Goal: Use online tool/utility: Utilize a website feature to perform a specific function

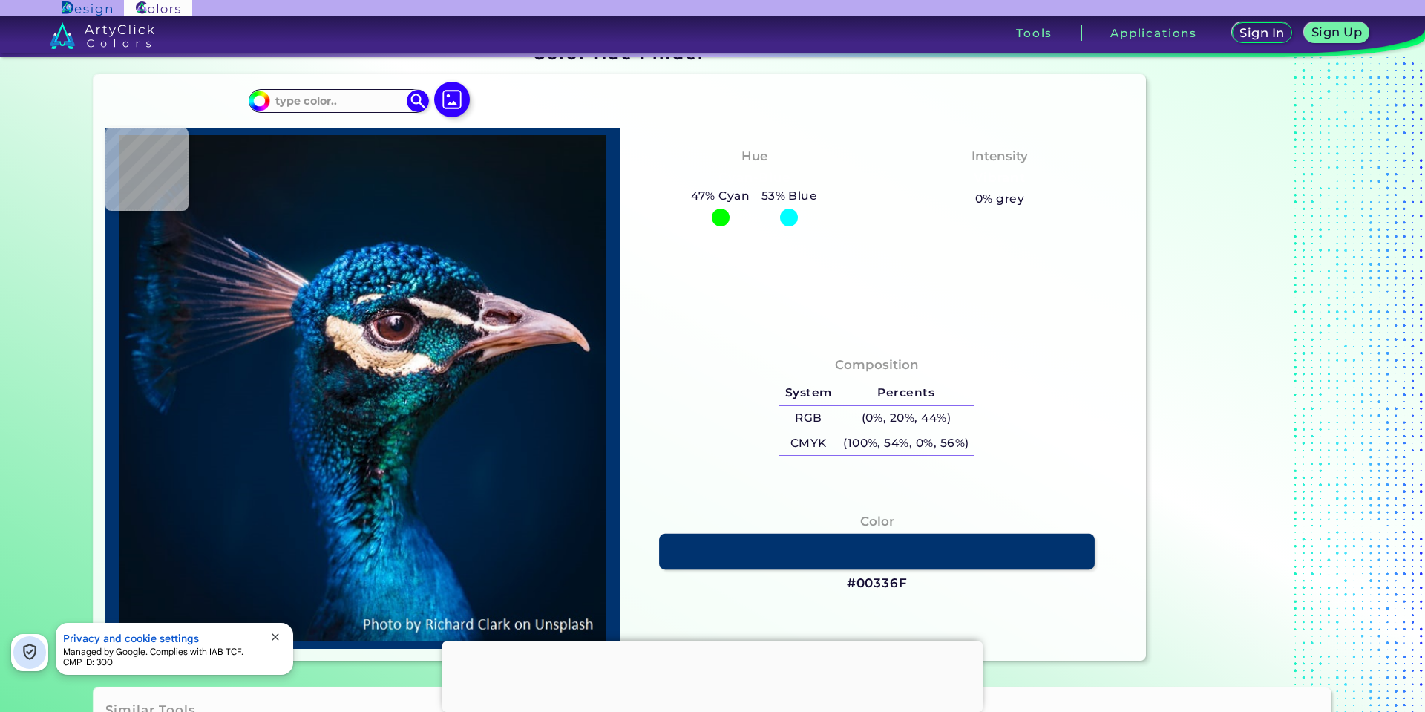
scroll to position [74, 0]
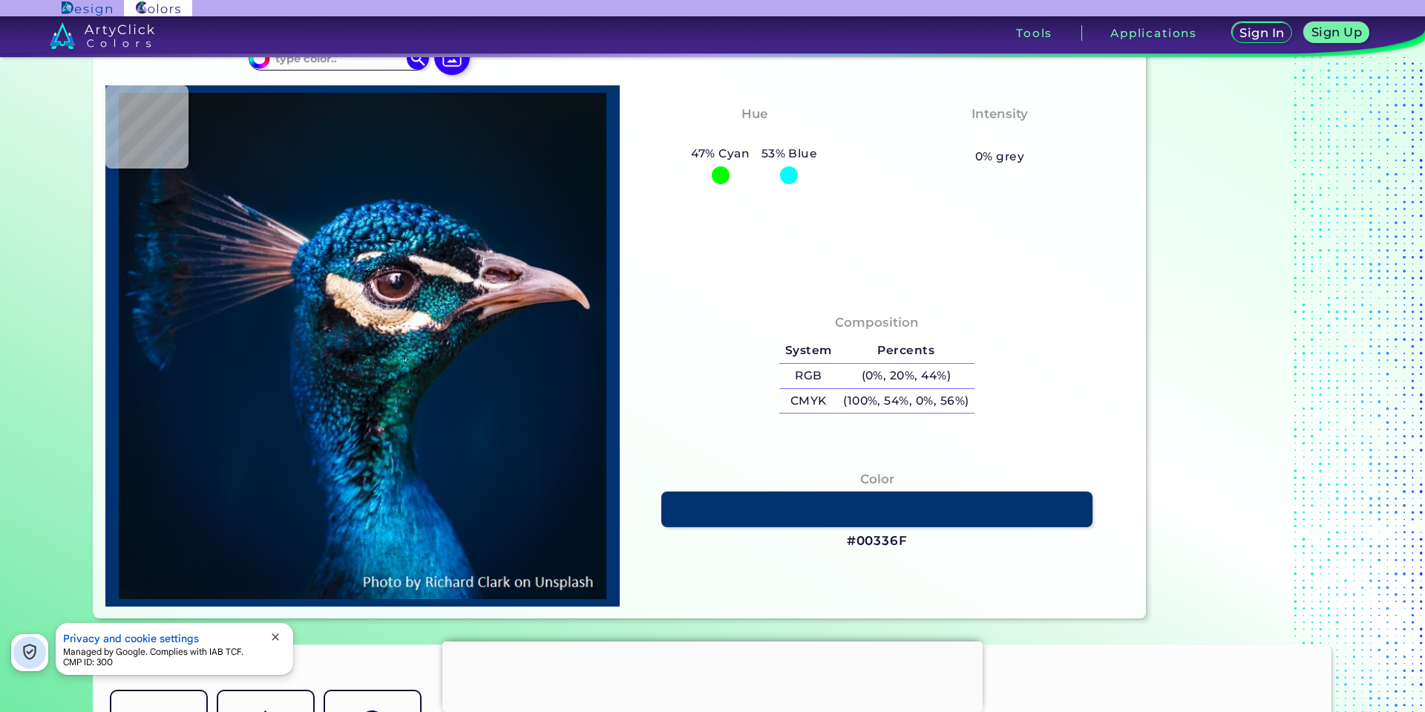
type input "#021222"
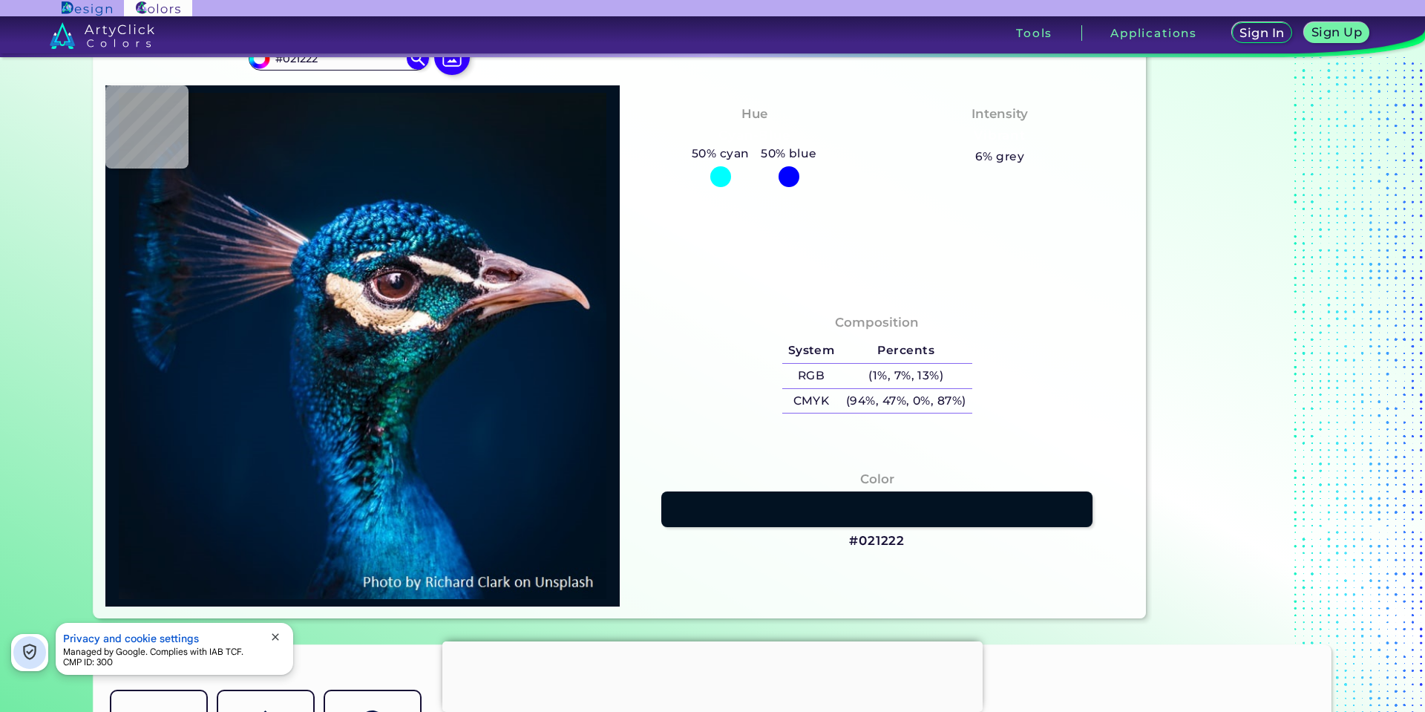
type input "#021526"
type input "#031a2c"
type input "#031A2C"
type input "#04192a"
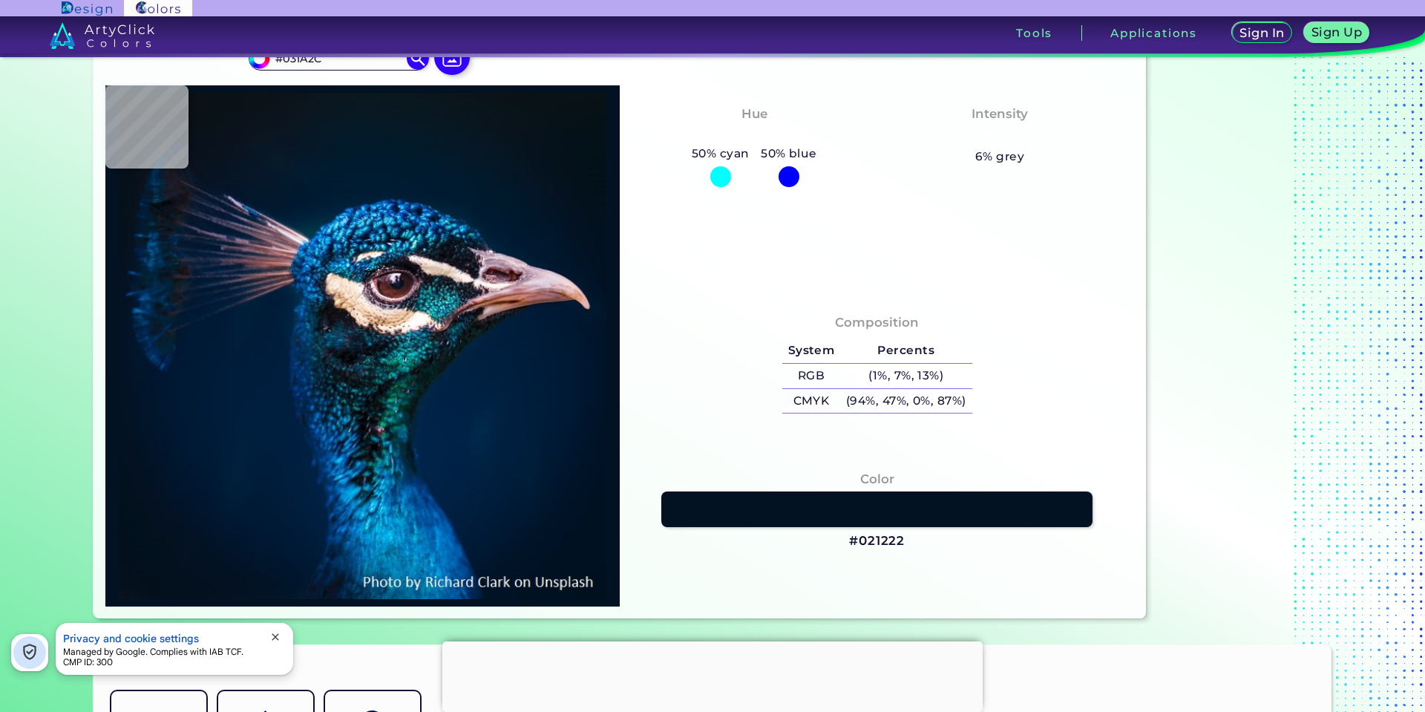
type input "#04192A"
type input "#041a28"
type input "#041A28"
type input "#081a27"
type input "#081A27"
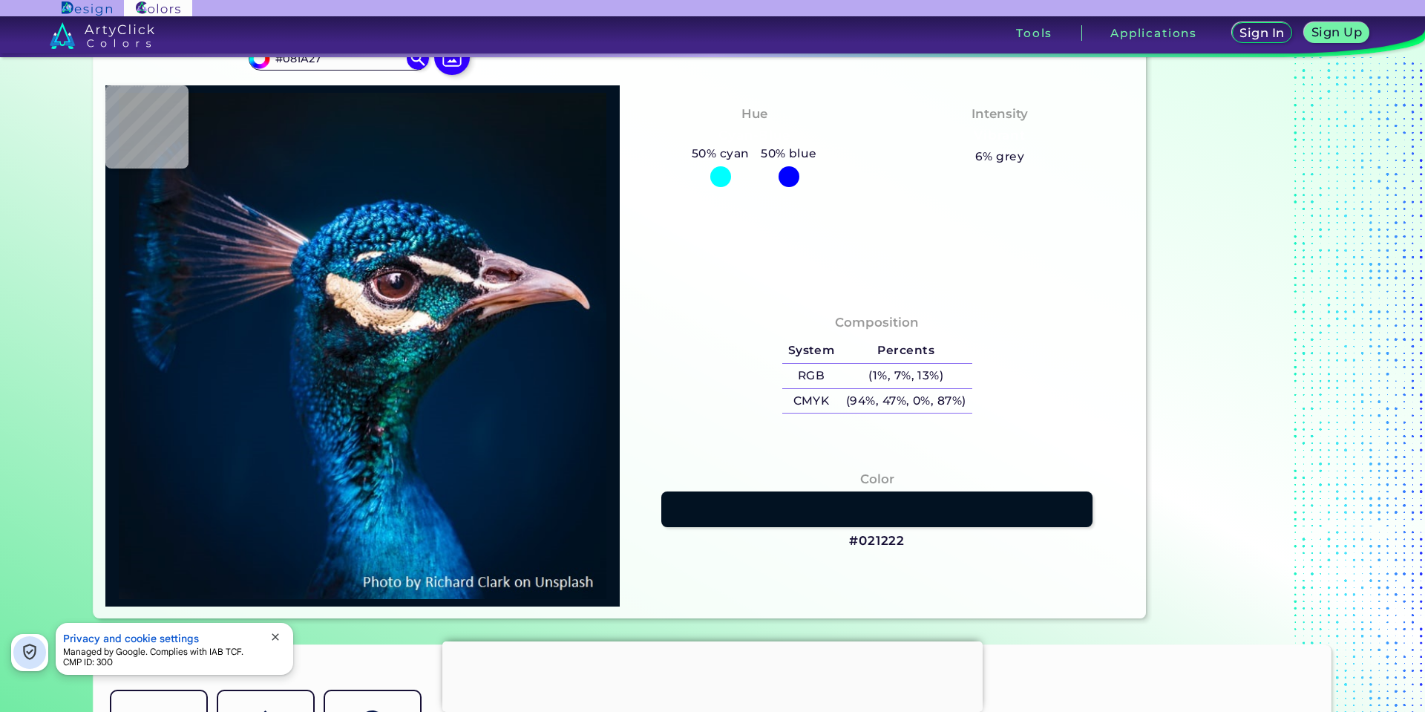
type input "#0a1823"
type input "#0A1823"
type input "#0a1820"
type input "#0A1820"
type input "#09181f"
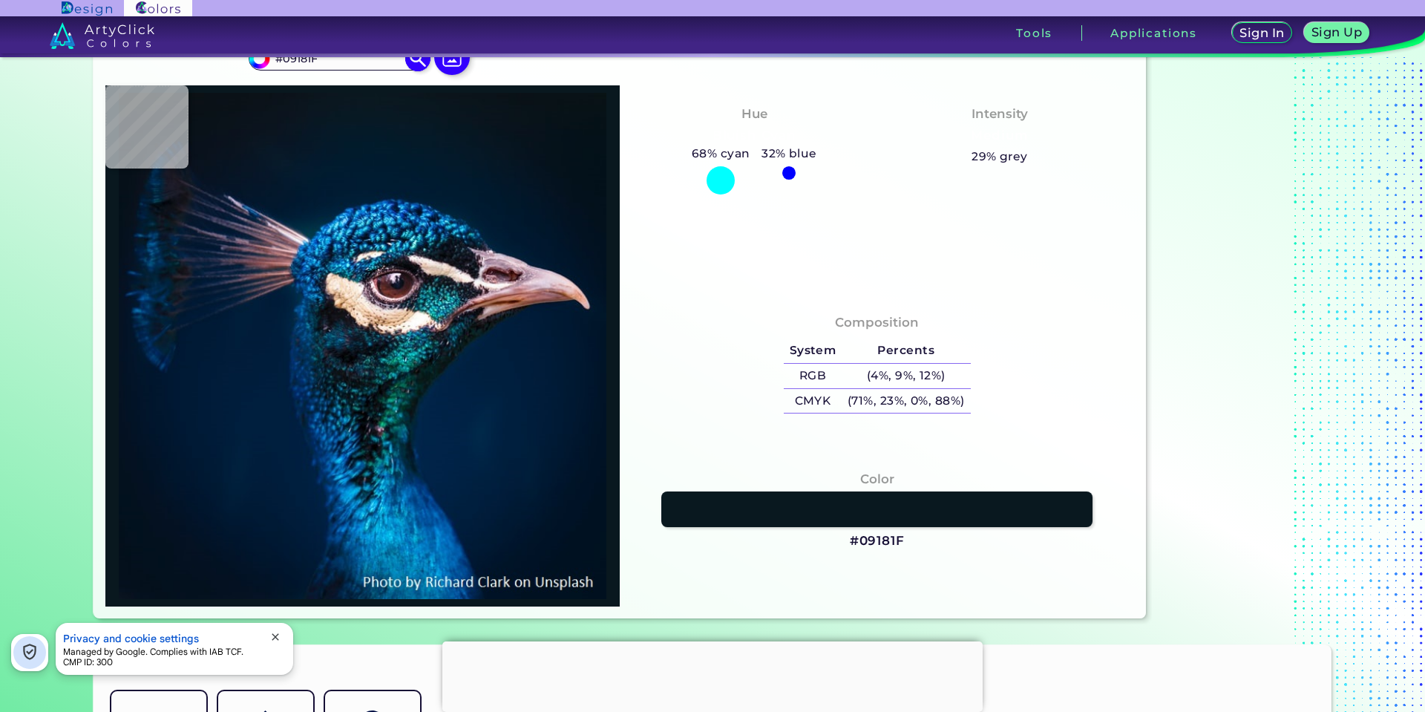
click at [350, 64] on input "#09181F" at bounding box center [338, 58] width 138 height 20
paste input "00D9F5"
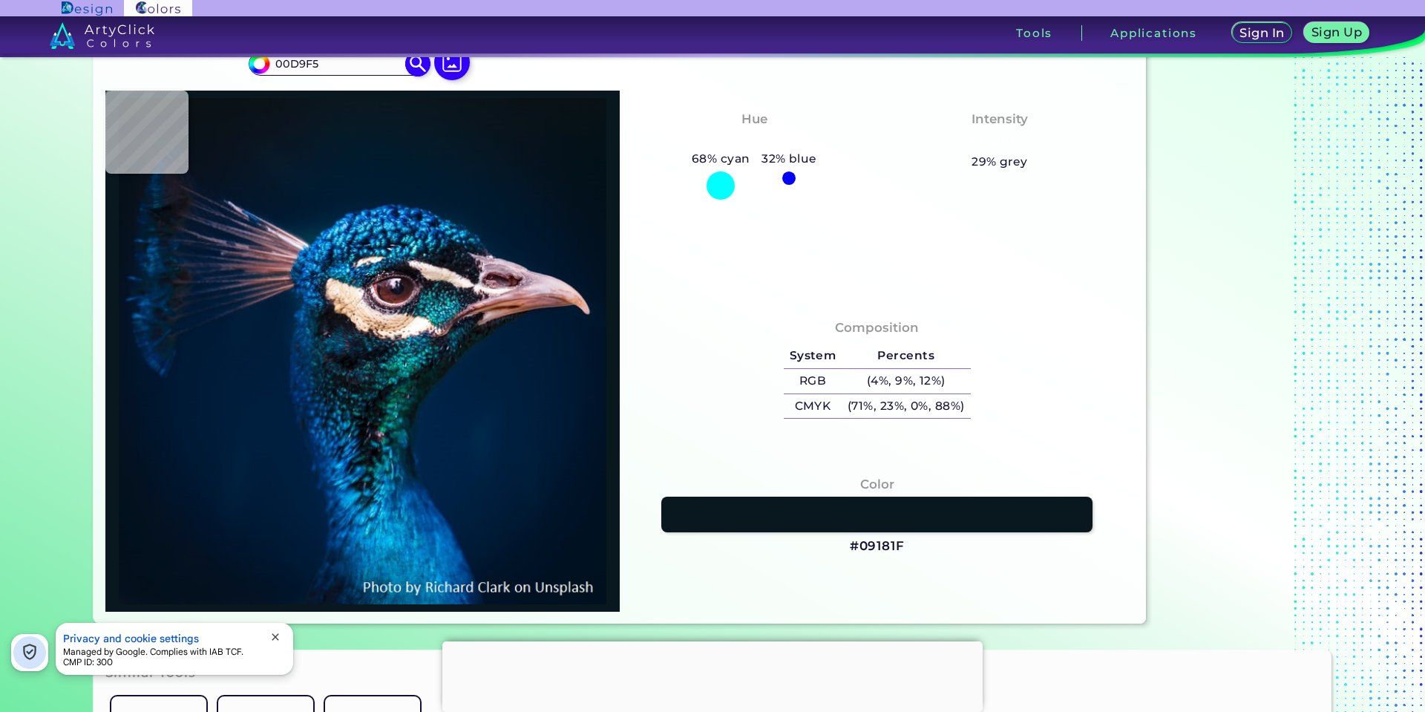
type input "00D9F5"
type input "#00d9f5"
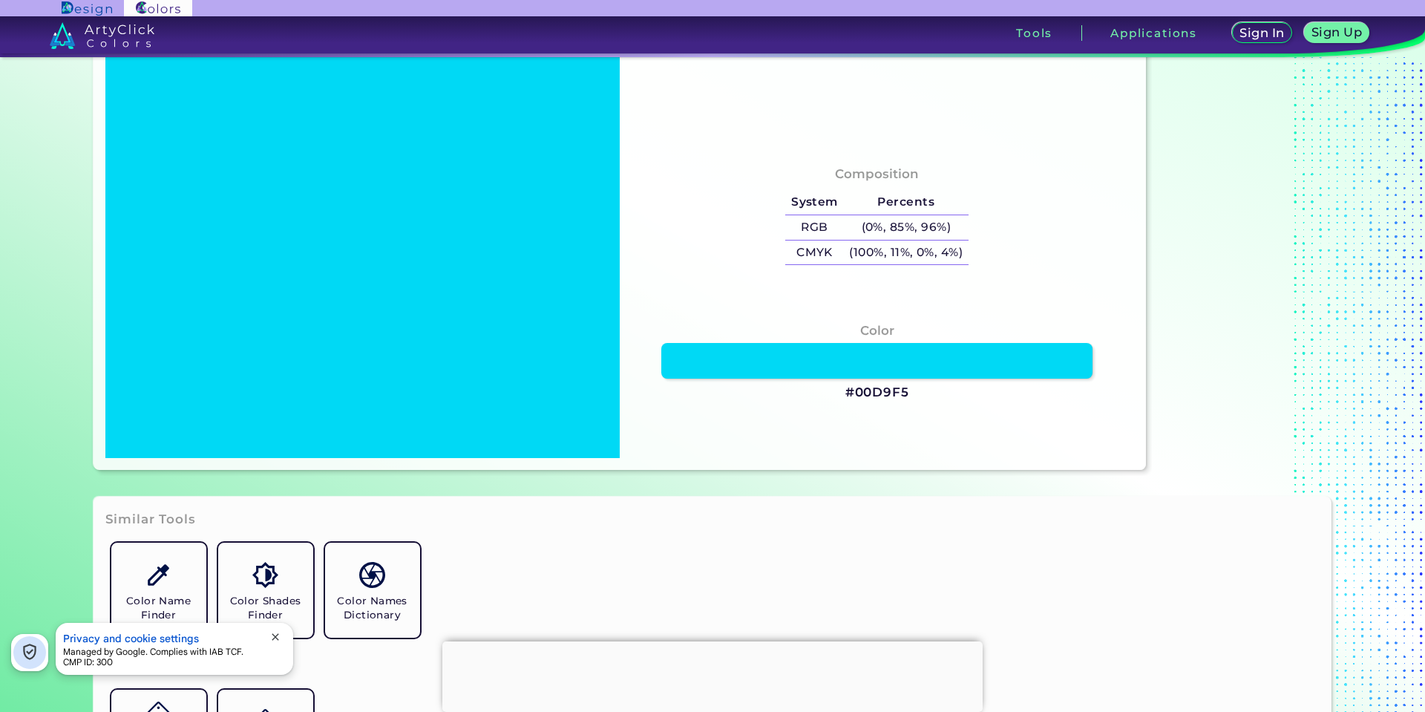
scroll to position [0, 0]
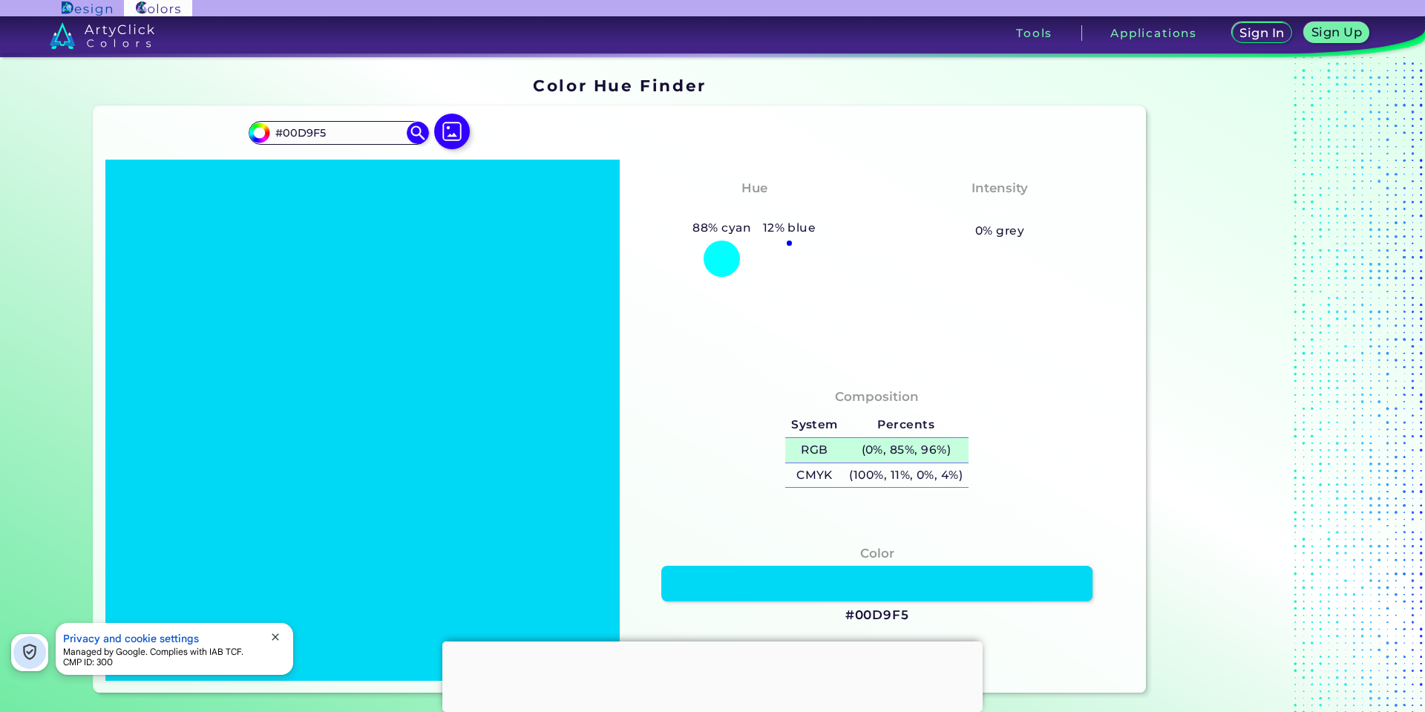
click at [905, 445] on h5 "(0%, 85%, 96%)" at bounding box center [906, 450] width 125 height 24
click at [899, 477] on h5 "(100%, 11%, 0%, 4%)" at bounding box center [906, 475] width 125 height 24
drag, startPoint x: 338, startPoint y: 139, endPoint x: 169, endPoint y: 139, distance: 169.2
click at [171, 139] on div "#00d9f5 #00D9F5 Acadia ◉ Acid Green ◉ Aero Blue ◉ Alabaster ◉ Albescent White ◉…" at bounding box center [620, 399] width 1053 height 587
paste input "Macaroni And Cheese"
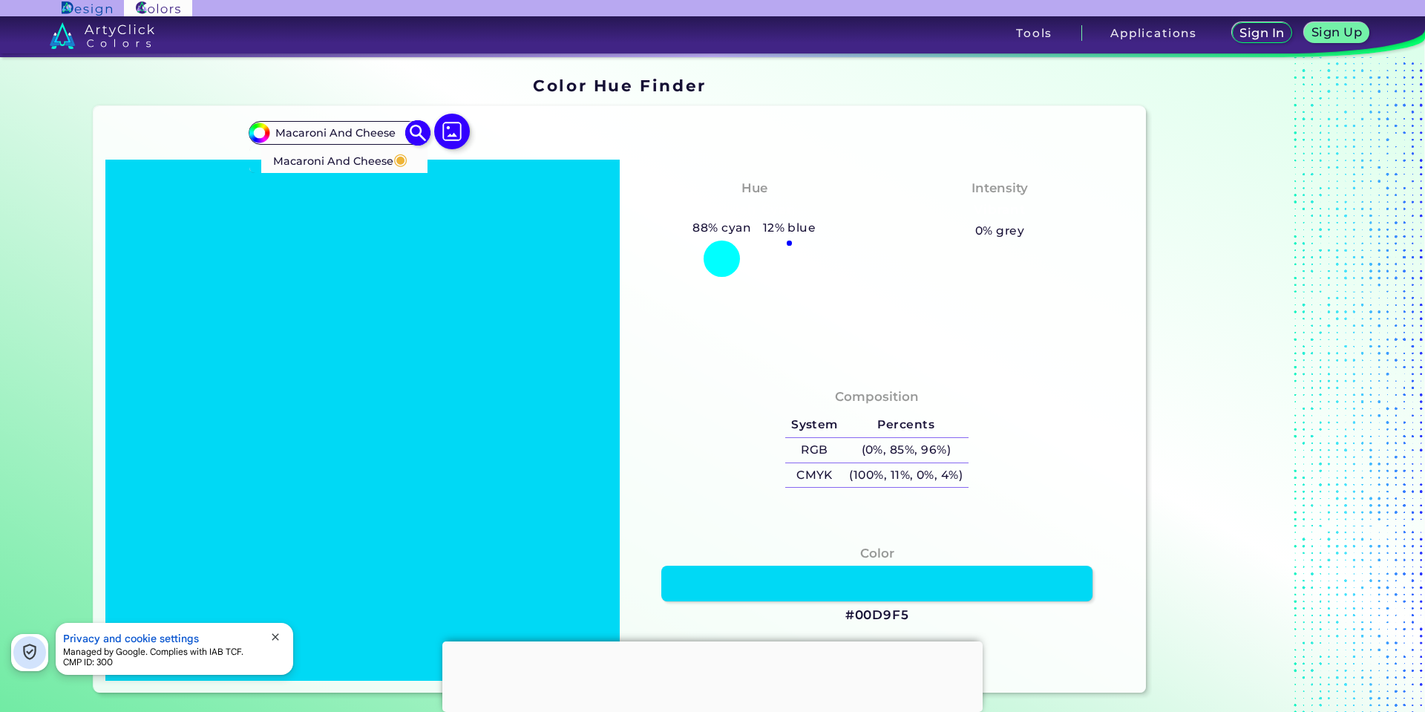
click at [419, 131] on img at bounding box center [418, 132] width 26 height 26
click at [374, 134] on input "Macaroni And Cheese" at bounding box center [338, 132] width 138 height 20
paste input "#F9B233"
type input "#F9B233"
click at [411, 134] on img at bounding box center [418, 132] width 26 height 26
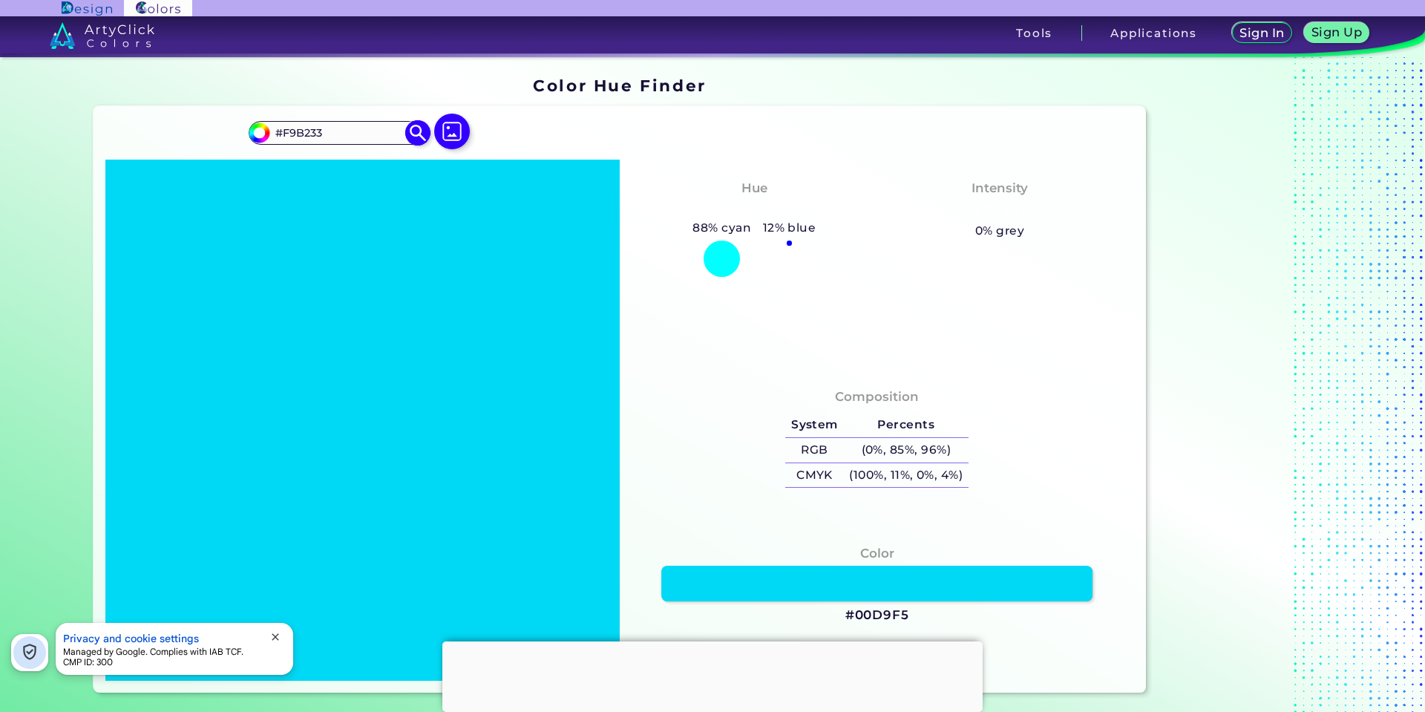
type input "#f9b233"
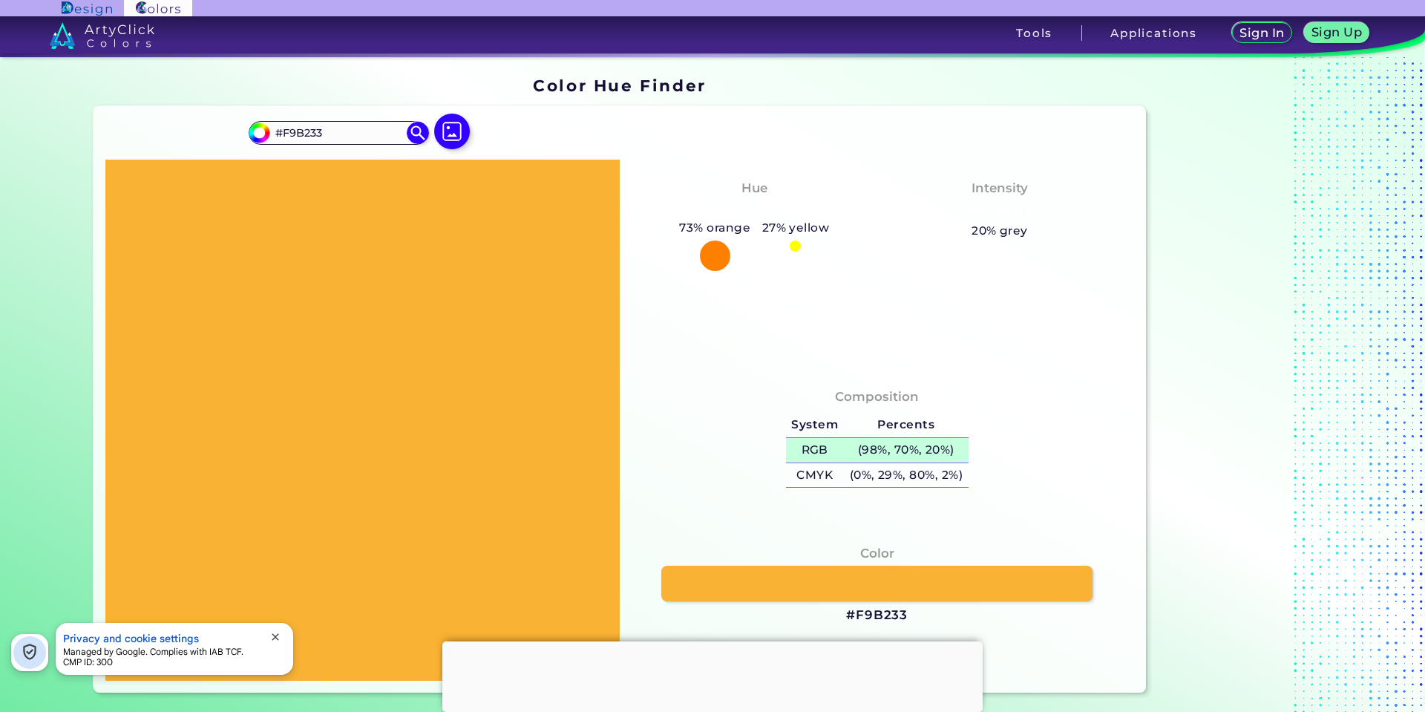
click at [917, 447] on h5 "(98%, 70%, 20%)" at bounding box center [906, 450] width 125 height 24
click at [907, 482] on h5 "(0%, 29%, 80%, 2%)" at bounding box center [906, 475] width 125 height 24
drag, startPoint x: 355, startPoint y: 134, endPoint x: 196, endPoint y: 128, distance: 158.9
click at [196, 128] on div "#f9b233 #F9B233 Acadia ◉ Acid Green ◉ Aero Blue ◉ Alabaster ◉ Albescent White ◉…" at bounding box center [620, 399] width 1053 height 587
paste input "495A72"
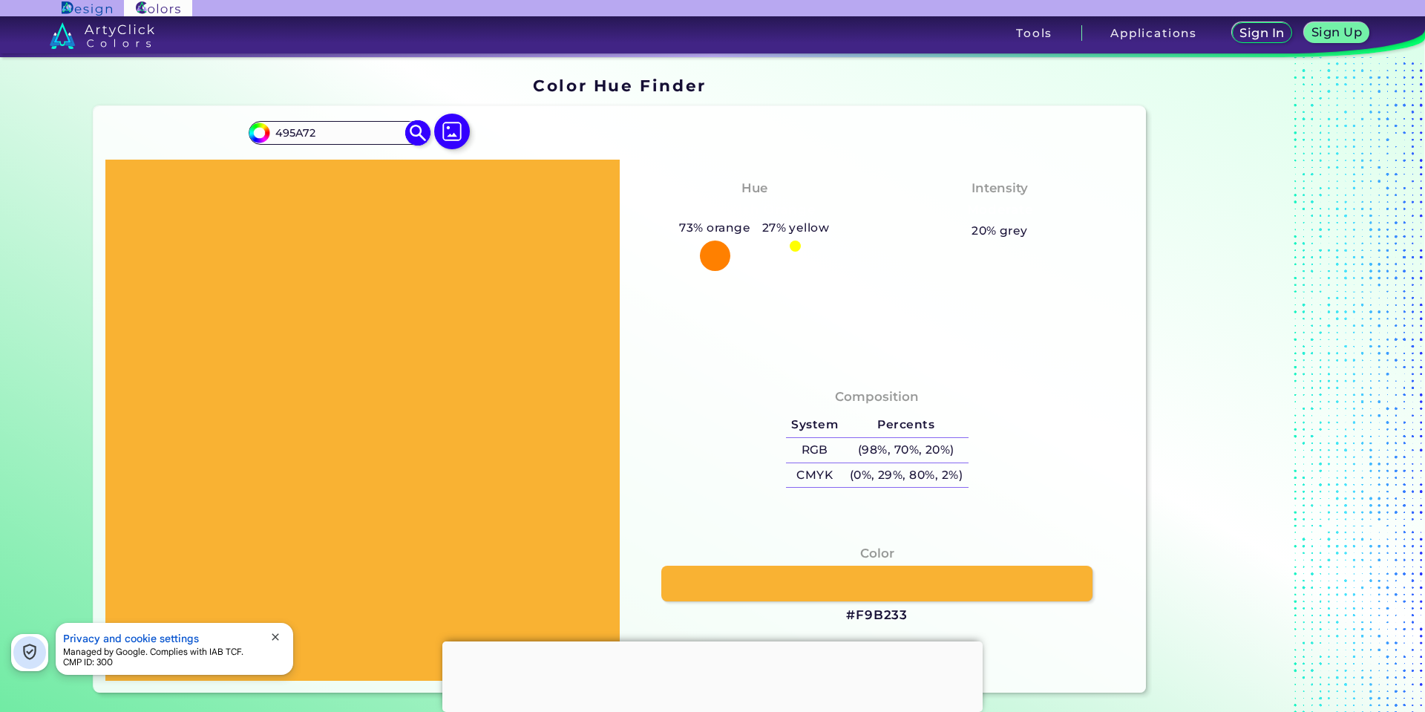
type input "495A72"
click at [419, 136] on img at bounding box center [418, 132] width 26 height 26
type input "#495a72"
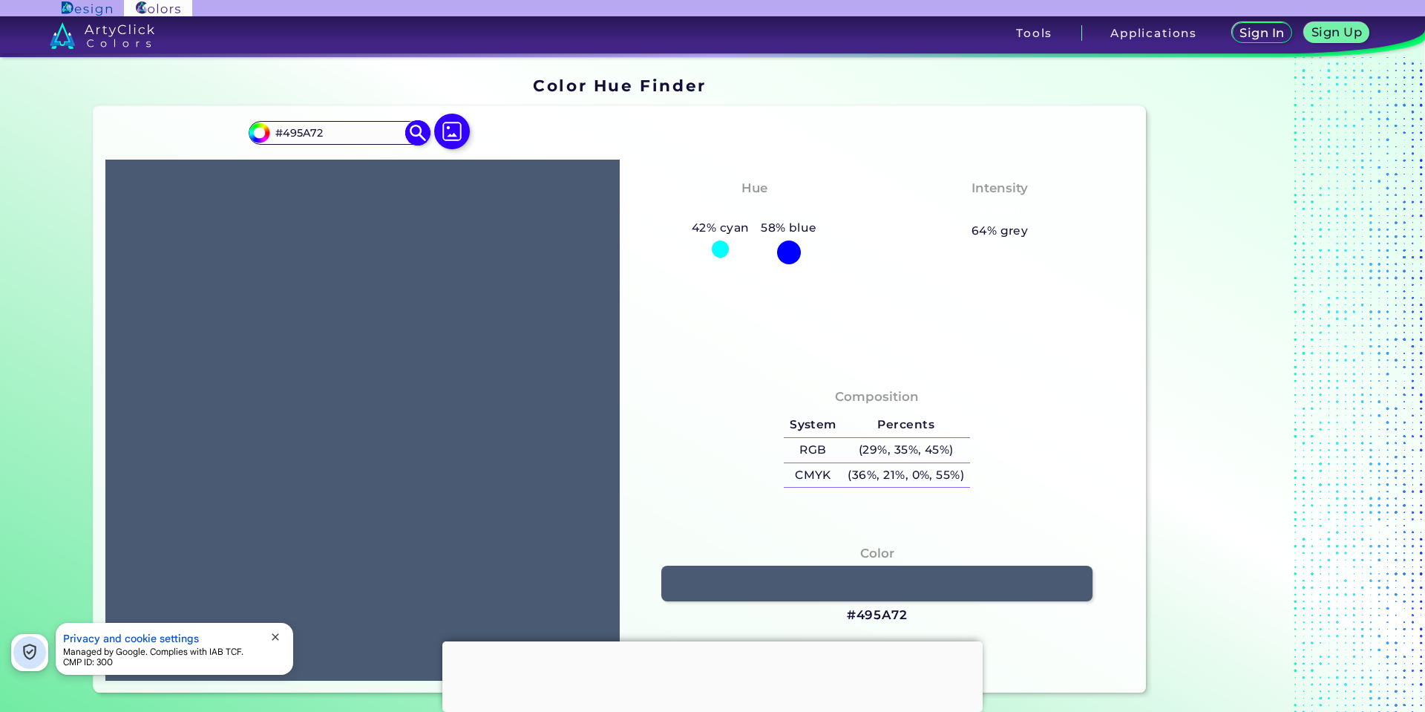
click at [322, 129] on input "#495A72" at bounding box center [338, 132] width 138 height 20
click at [902, 452] on h5 "(29%, 35%, 45%)" at bounding box center [906, 450] width 128 height 24
click at [921, 476] on h5 "(36%, 21%, 0%, 55%)" at bounding box center [906, 475] width 128 height 24
click at [322, 122] on div "#495a72 #495A72 Acadia ◉ Acid Green ◉ Aero Blue ◉ Alabaster ◉ Albescent White ◉…" at bounding box center [362, 139] width 227 height 42
click at [332, 128] on input "#495A72" at bounding box center [338, 132] width 138 height 20
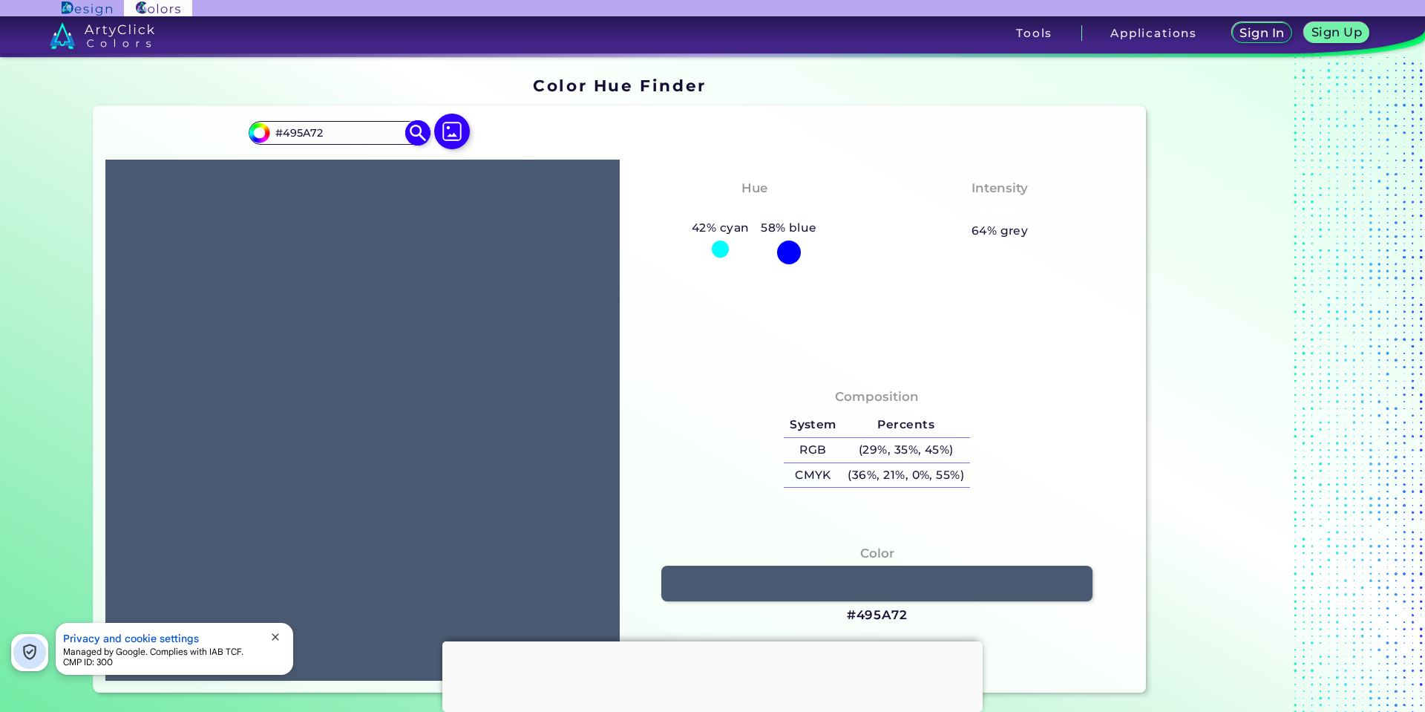
paste input "1D1D1B"
type input "#1D1D1B"
click at [416, 135] on img at bounding box center [418, 132] width 26 height 26
type input "#1d1d1b"
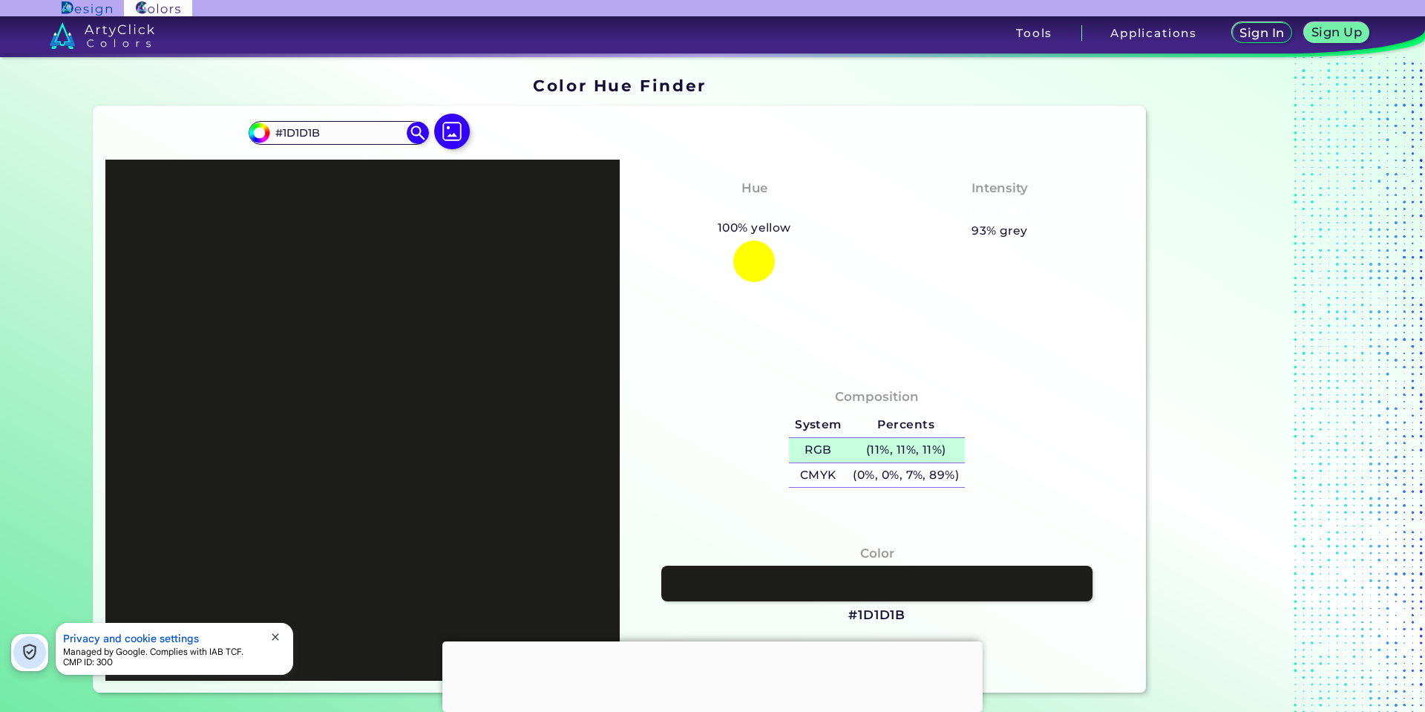
click at [927, 439] on h5 "(11%, 11%, 11%)" at bounding box center [905, 450] width 117 height 24
click at [929, 473] on h5 "(0%, 0%, 7%, 89%)" at bounding box center [905, 475] width 117 height 24
click at [343, 131] on input "#1D1D1B" at bounding box center [338, 132] width 138 height 20
paste input "EDEEED"
type input "EDEEED"
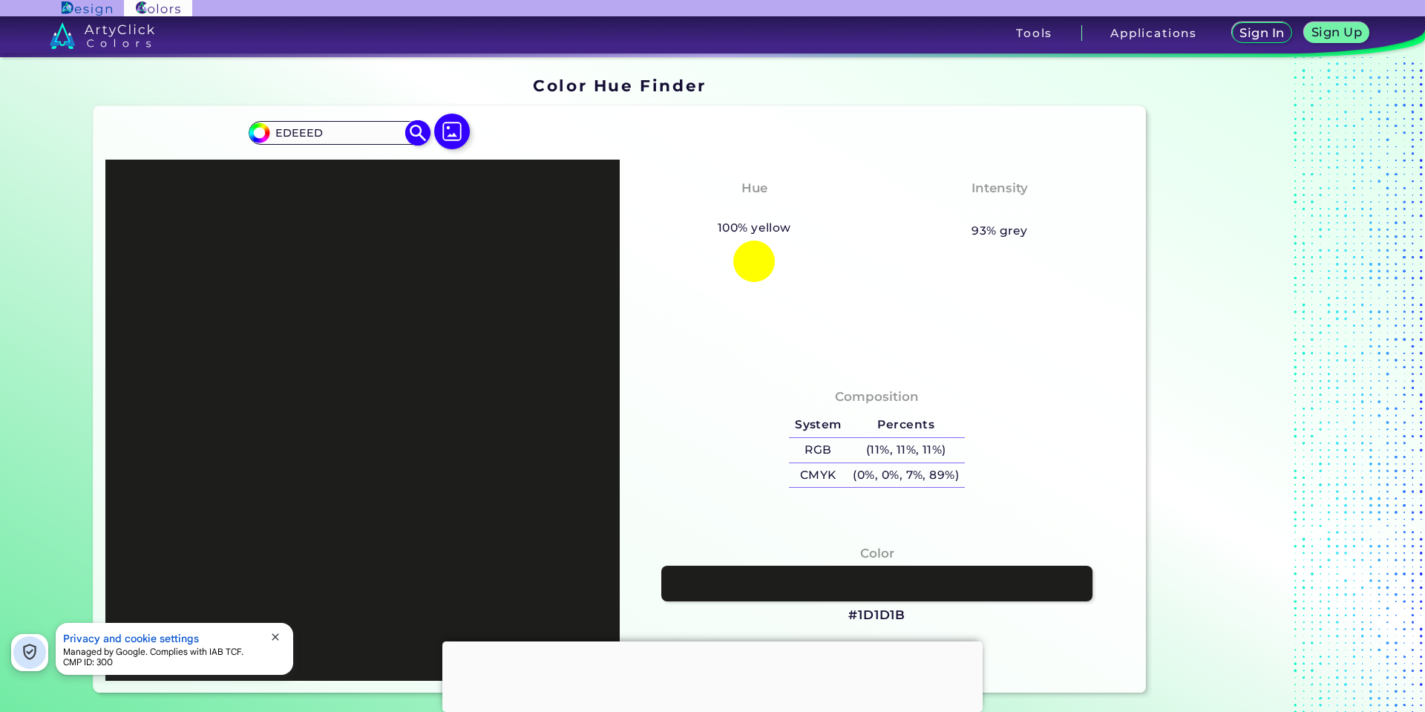
click at [418, 131] on img at bounding box center [418, 132] width 26 height 26
type input "#edeeed"
type input "#EDEEED"
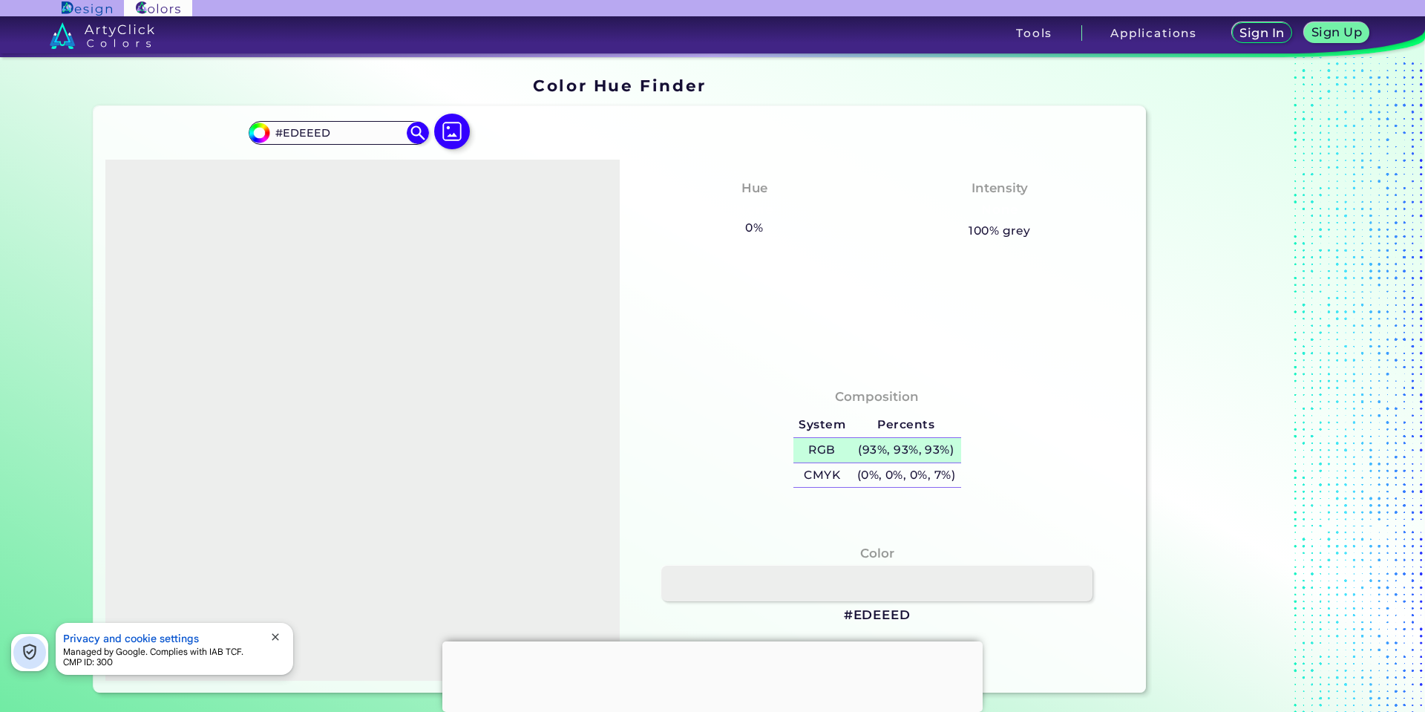
click at [919, 447] on h5 "(93%, 93%, 93%)" at bounding box center [906, 450] width 110 height 24
click at [918, 471] on h5 "(0%, 0%, 0%, 7%)" at bounding box center [906, 475] width 110 height 24
click at [349, 131] on input "#EDEEED" at bounding box center [338, 132] width 138 height 20
